Goal: Communication & Community: Participate in discussion

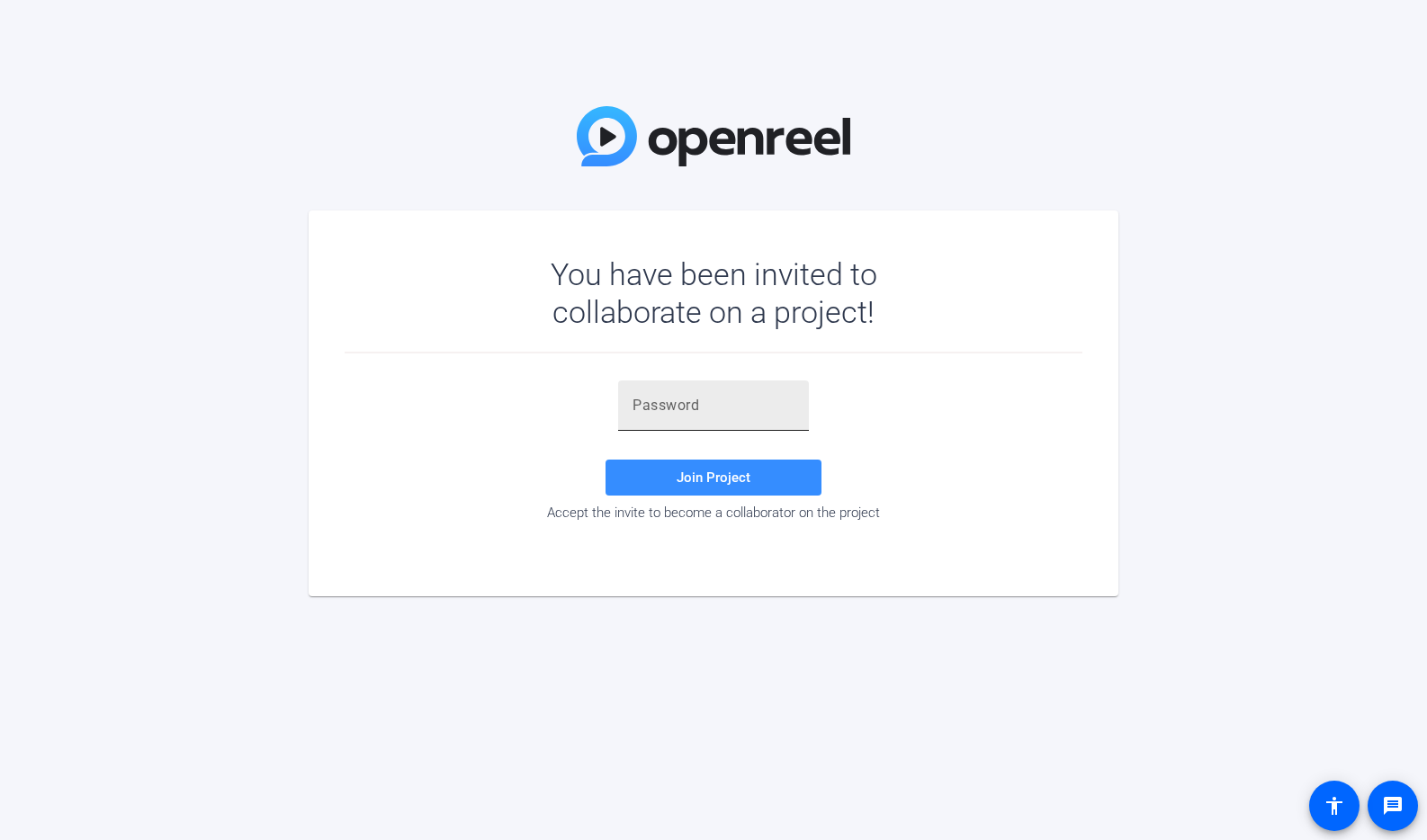
click at [676, 412] on input "text" at bounding box center [713, 406] width 162 height 22
click at [631, 404] on div at bounding box center [714, 406] width 191 height 51
paste input "QWX1aF"
type input "QWX1aF"
click at [712, 478] on span "Join Project" at bounding box center [714, 477] width 74 height 16
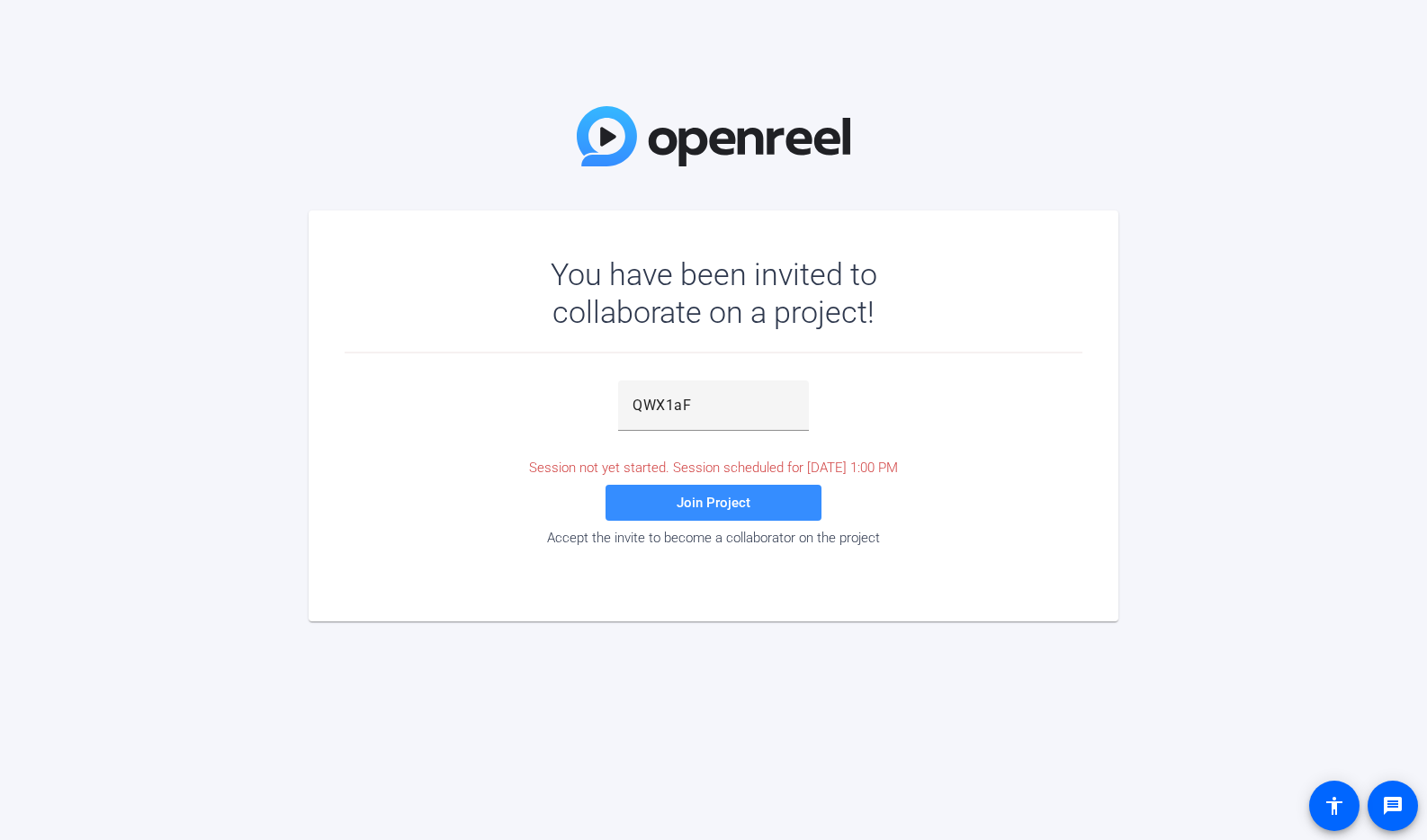
click at [634, 648] on div "You have been invited to collaborate on a project! QWX1aF Session not yet start…" at bounding box center [713, 420] width 1427 height 840
click at [690, 507] on span "Join Project" at bounding box center [714, 503] width 74 height 16
click at [712, 497] on span "Join Project" at bounding box center [714, 503] width 74 height 16
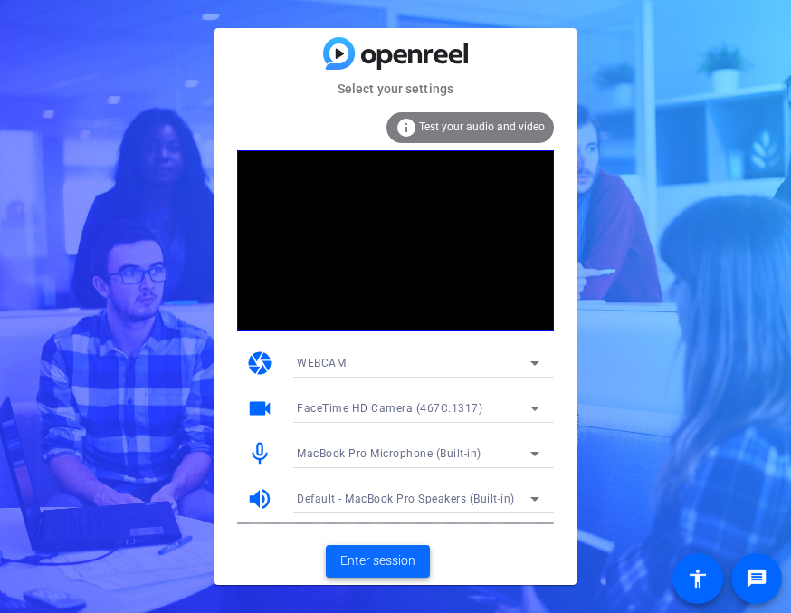
click at [386, 557] on span "Enter session" at bounding box center [377, 560] width 75 height 19
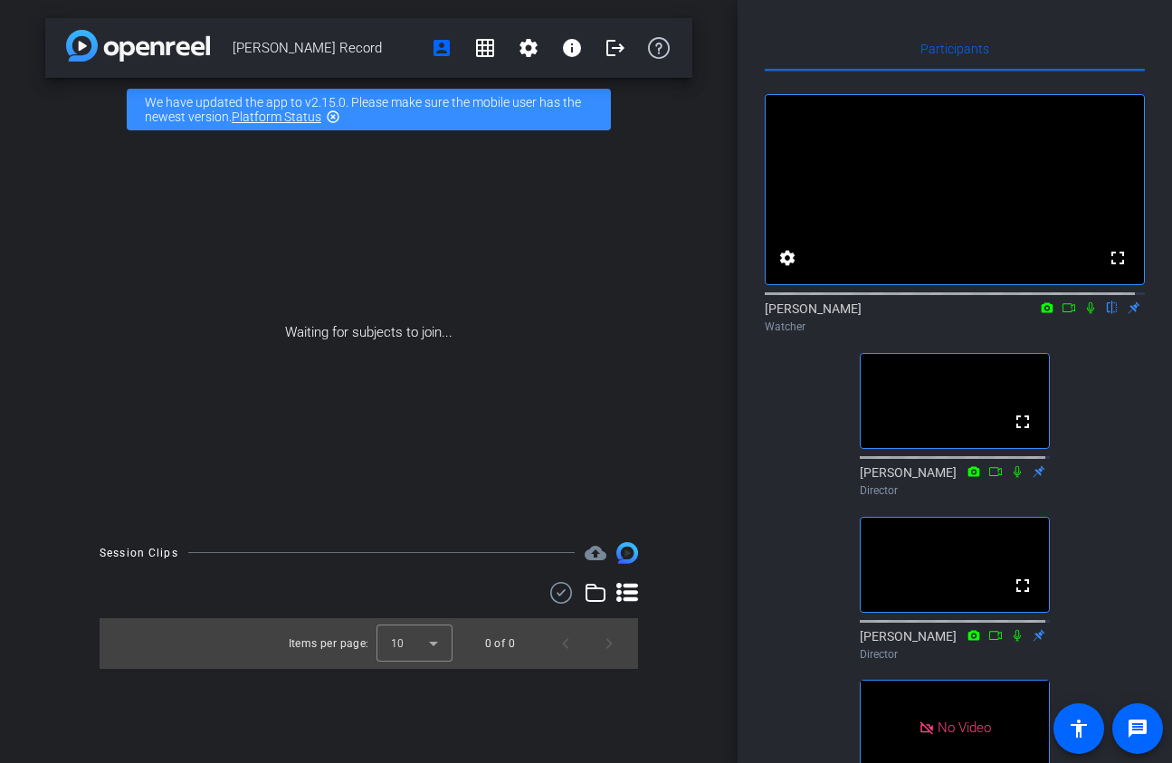
click at [958, 432] on video at bounding box center [955, 401] width 188 height 94
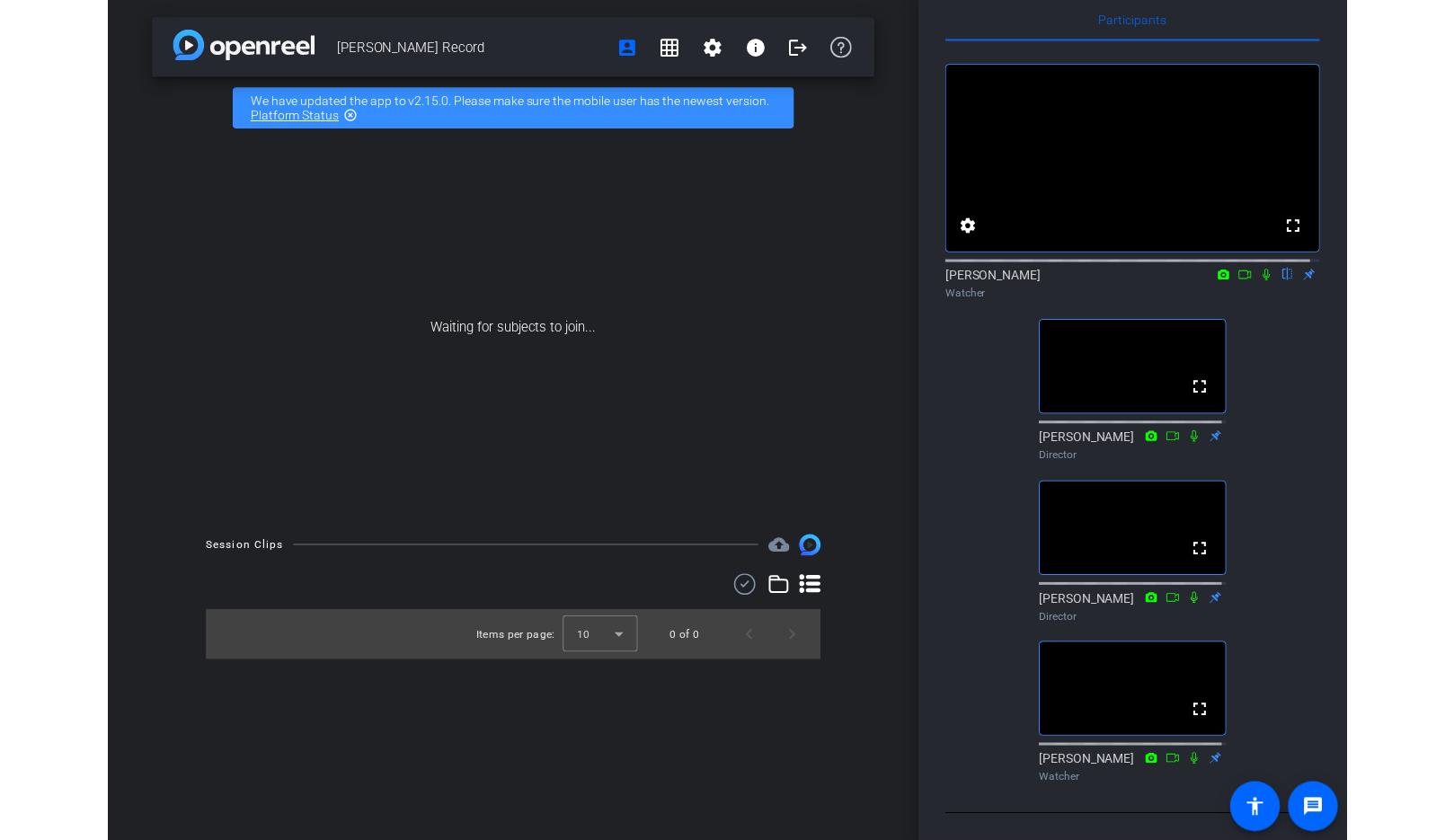
scroll to position [73, 0]
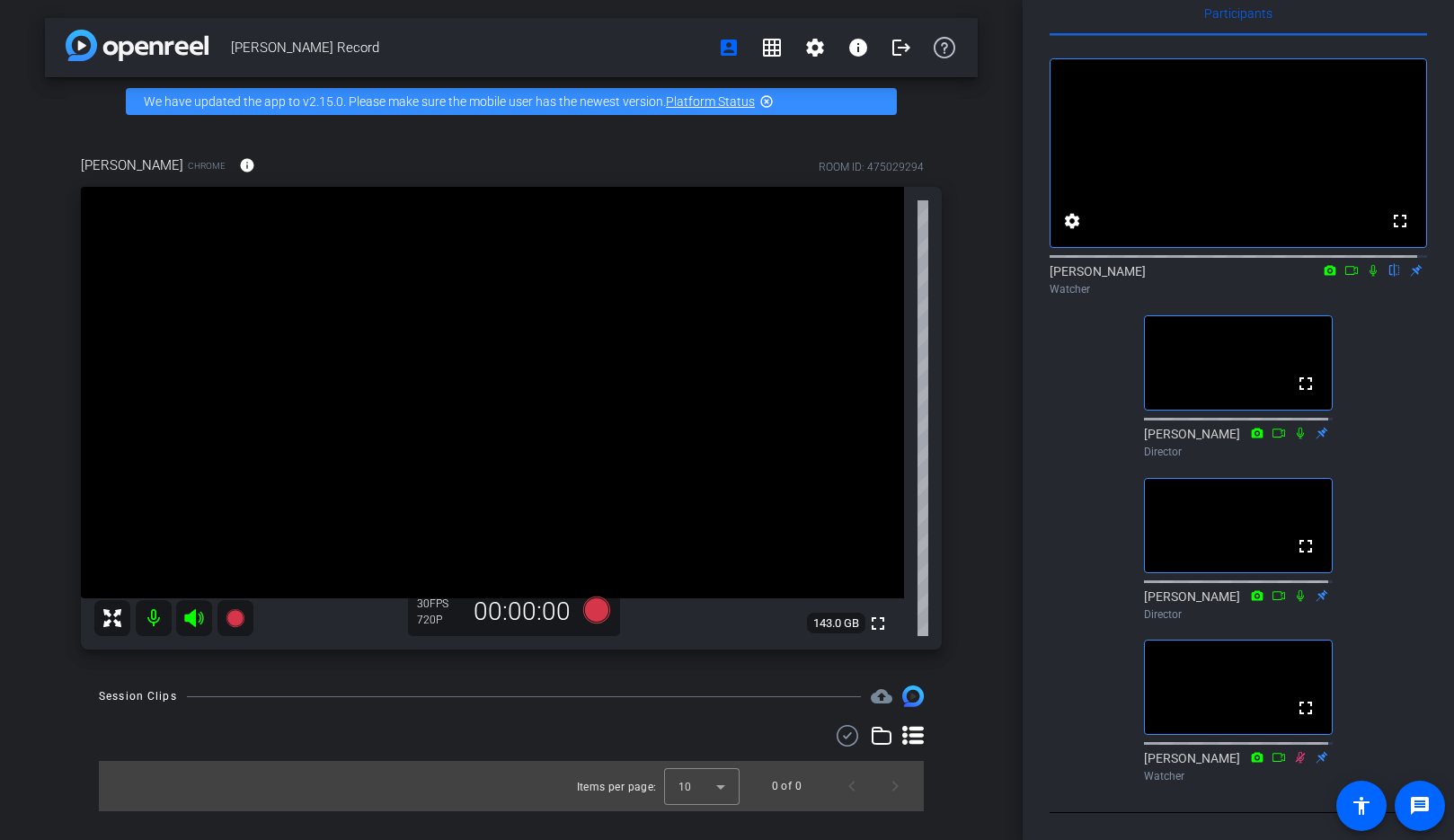
click at [1367, 264] on icon at bounding box center [1374, 270] width 14 height 13
click at [1370, 265] on icon at bounding box center [1373, 271] width 7 height 12
click at [1367, 264] on icon at bounding box center [1374, 270] width 14 height 13
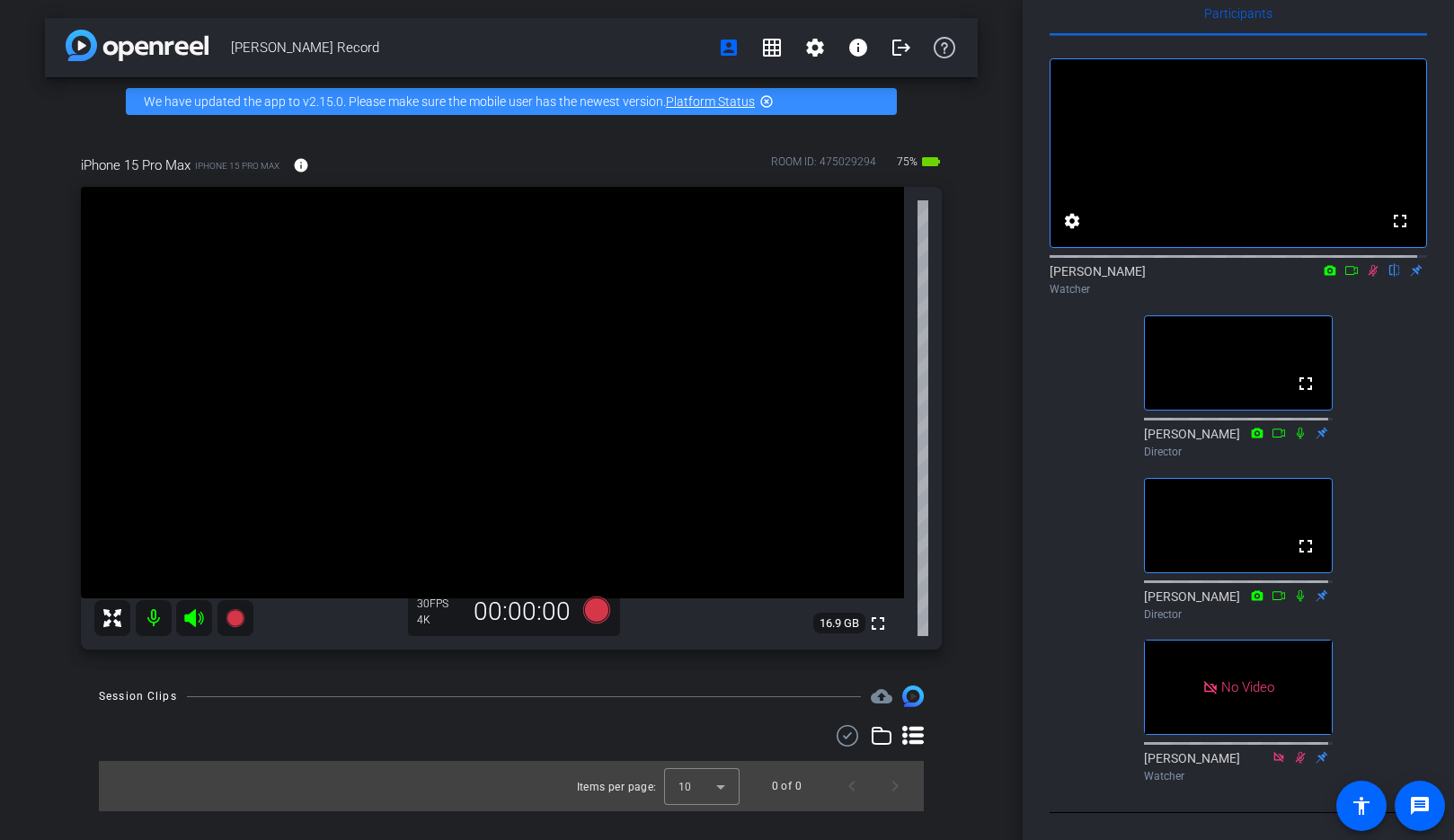
click at [1347, 264] on icon at bounding box center [1352, 270] width 14 height 13
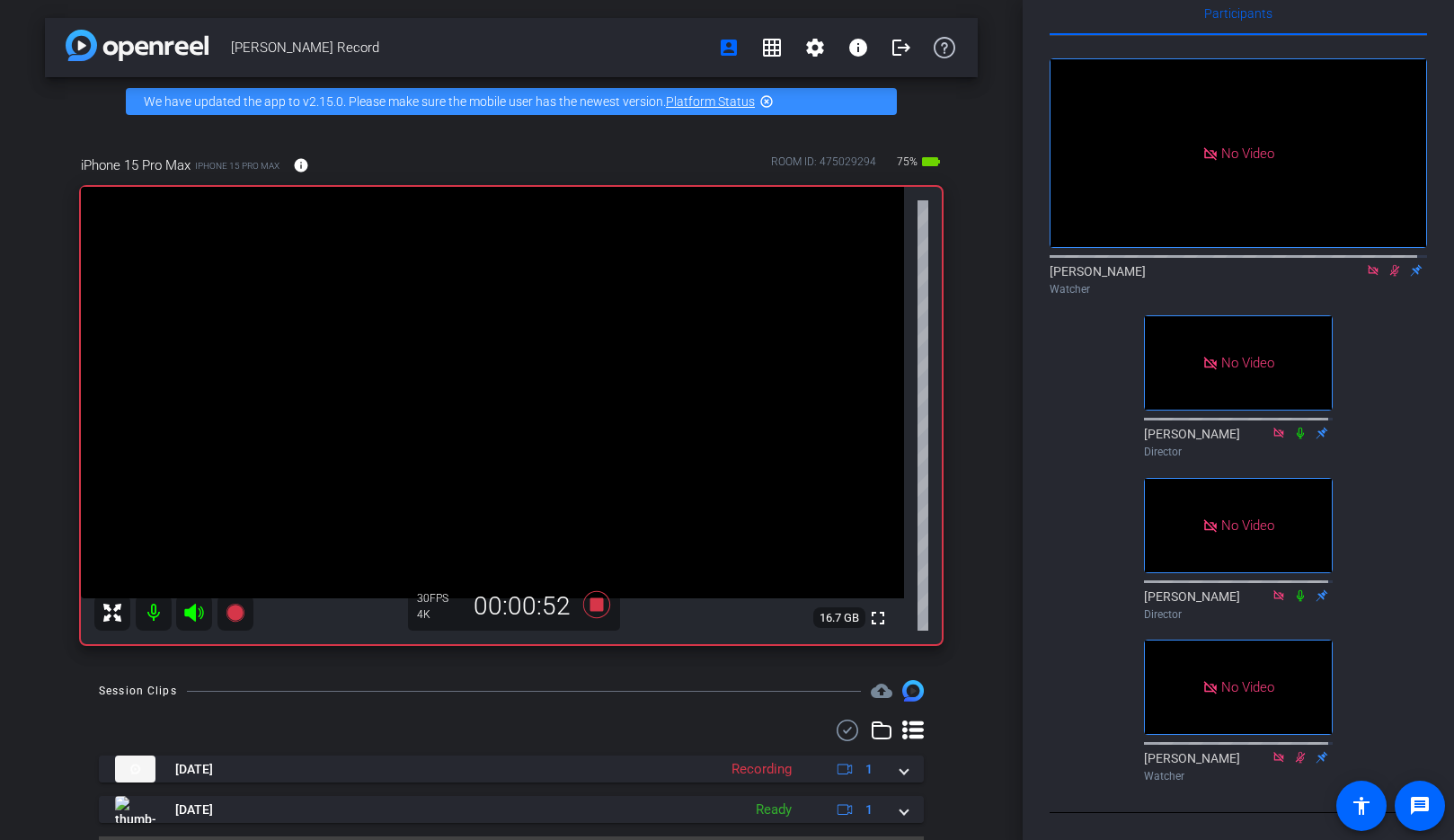
click at [1384, 262] on mat-icon at bounding box center [1395, 270] width 22 height 16
click at [1387, 264] on icon at bounding box center [1394, 270] width 14 height 13
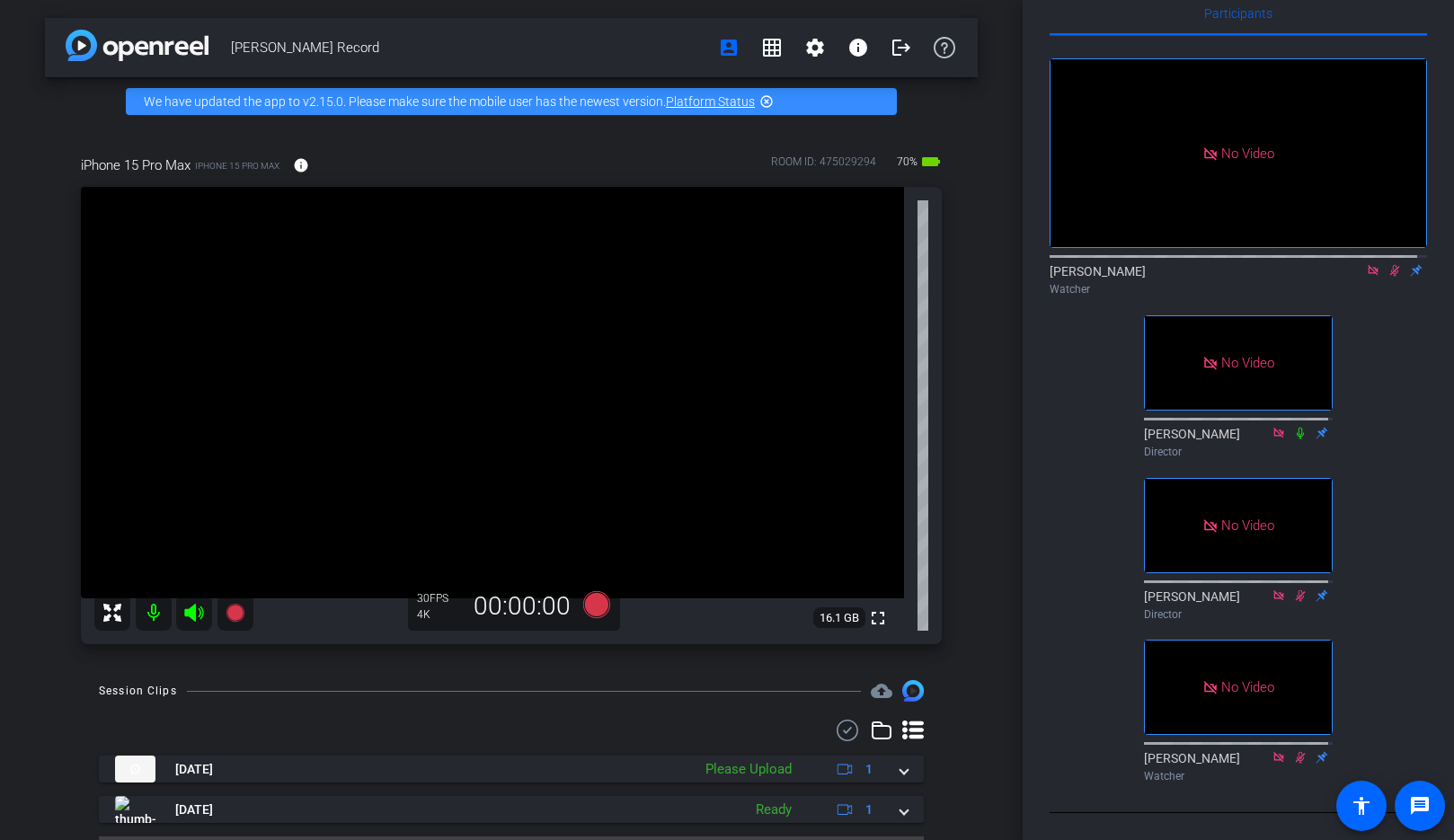
click at [1390, 265] on icon at bounding box center [1395, 271] width 10 height 12
click at [1391, 265] on icon at bounding box center [1394, 271] width 7 height 12
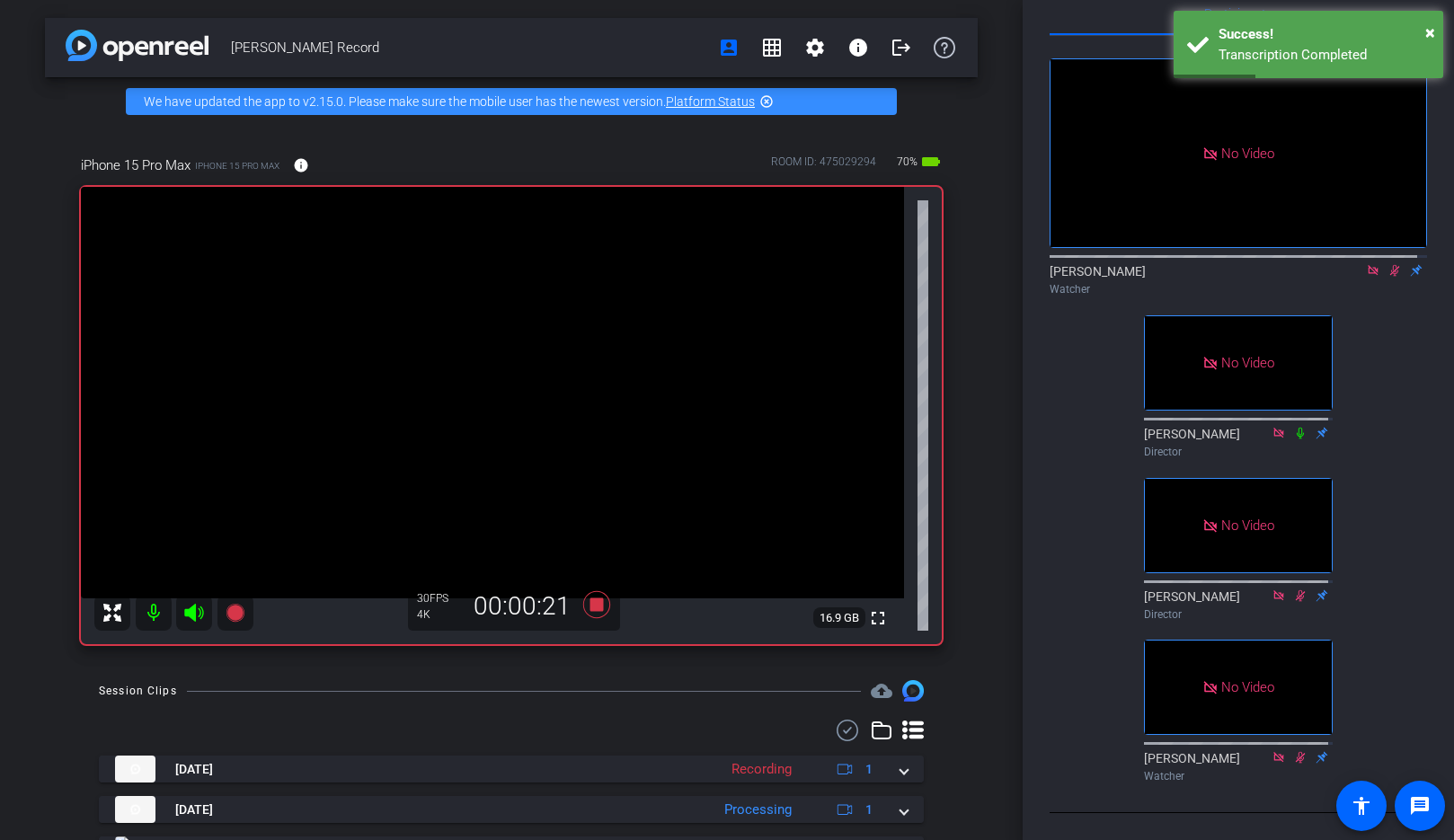
click at [1390, 265] on icon at bounding box center [1395, 271] width 10 height 12
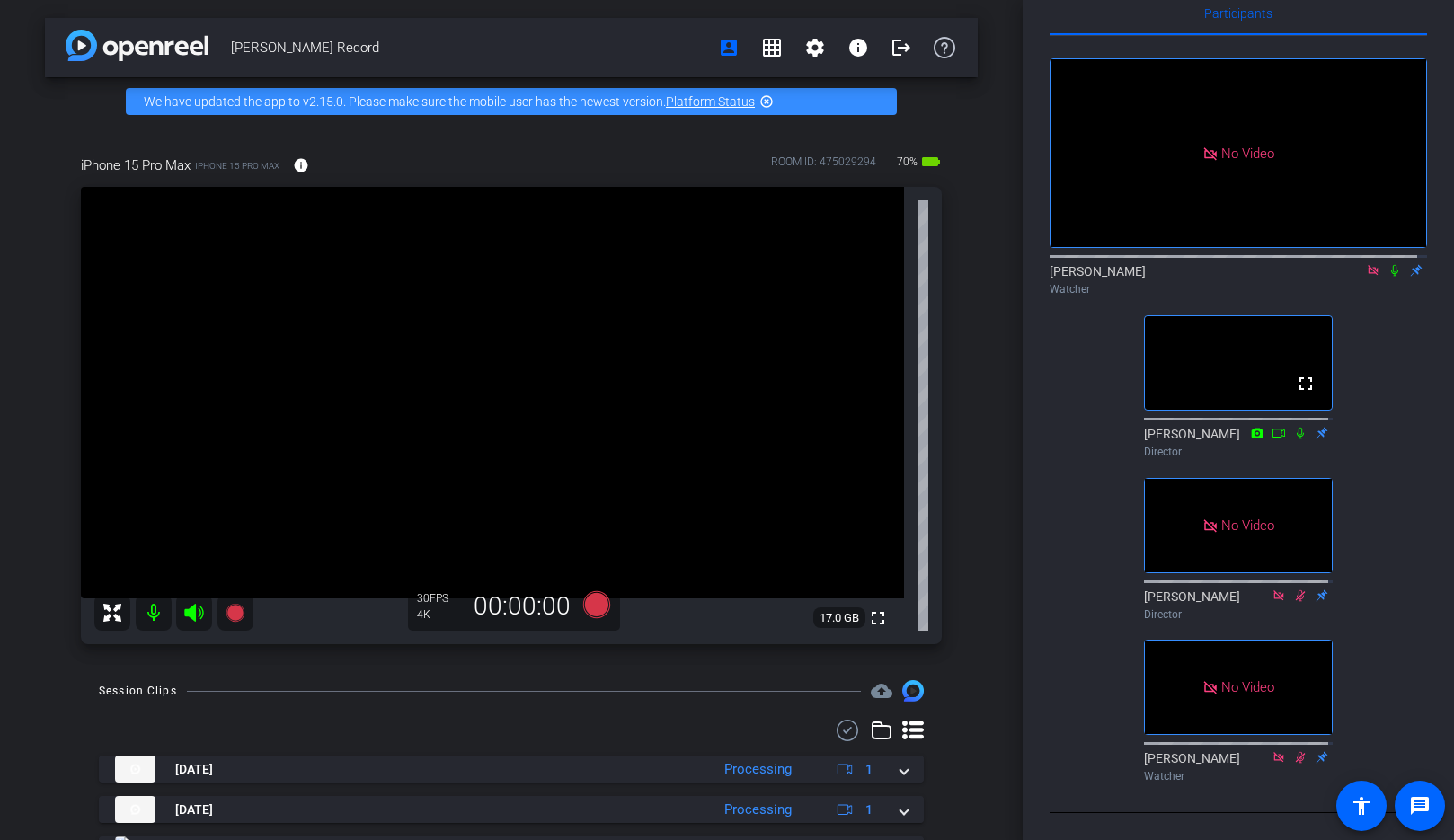
click at [1391, 265] on icon at bounding box center [1394, 271] width 7 height 12
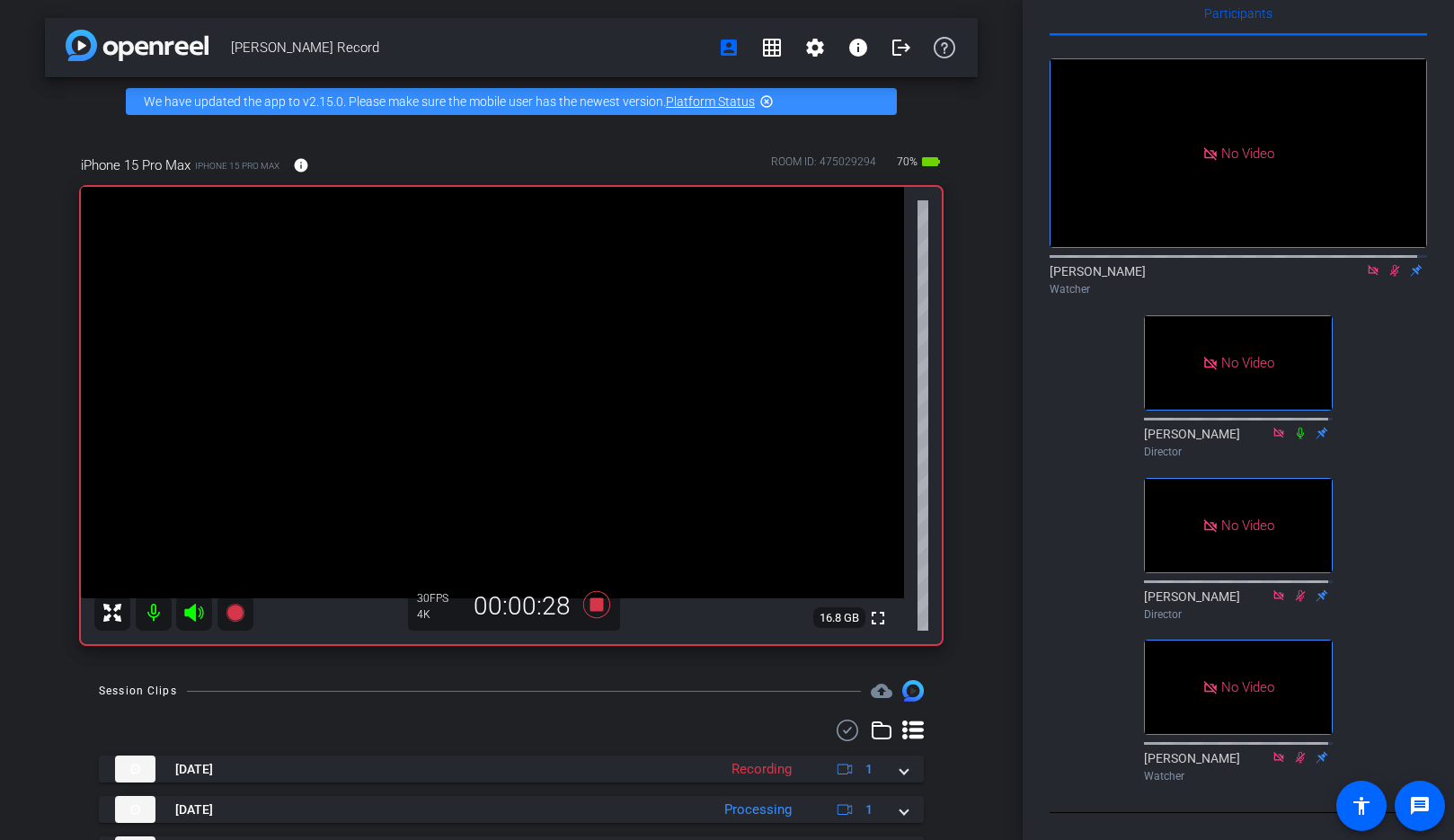
click at [1390, 265] on icon at bounding box center [1395, 271] width 10 height 12
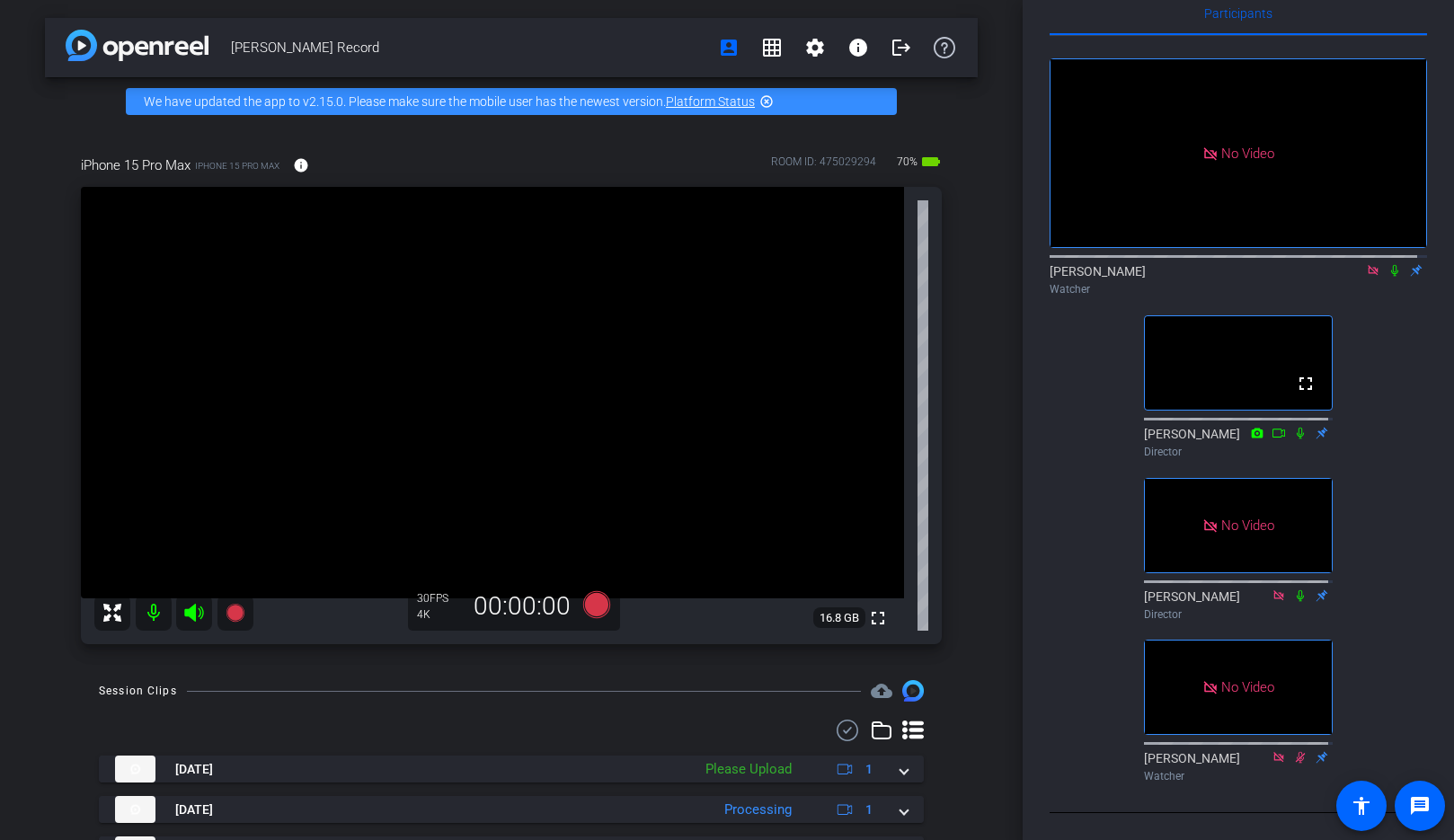
click at [1368, 265] on icon at bounding box center [1373, 270] width 10 height 10
